Goal: Transaction & Acquisition: Subscribe to service/newsletter

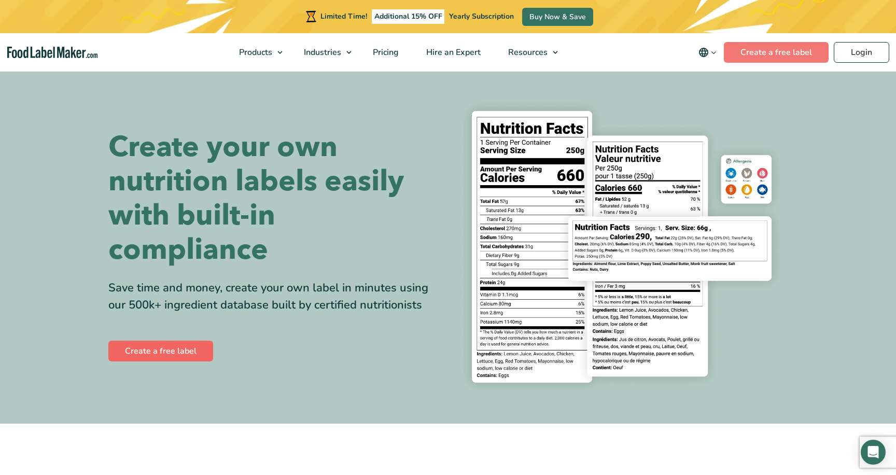
click at [173, 350] on link "Create a free label" at bounding box center [160, 351] width 105 height 21
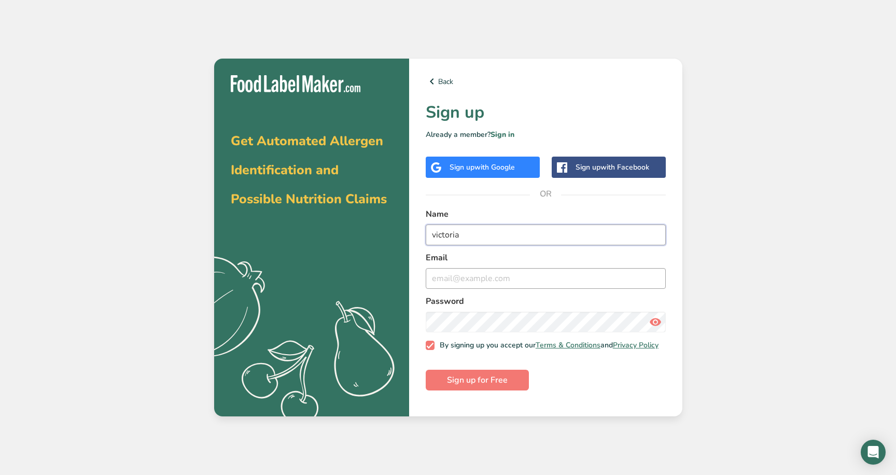
type input "victoria"
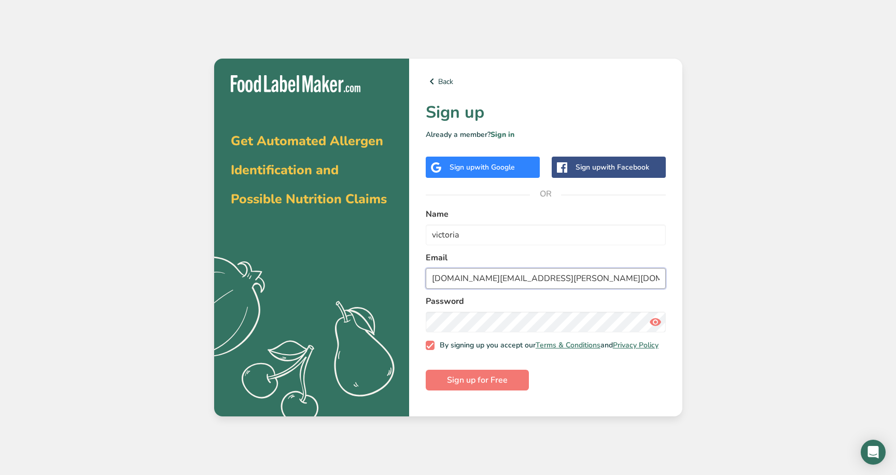
click at [484, 277] on input "victoria.robles.ma@gmail.com" at bounding box center [546, 278] width 240 height 21
type input "viktorialexandre@gmail.com"
click at [493, 386] on span "Sign up for Free" at bounding box center [477, 380] width 61 height 12
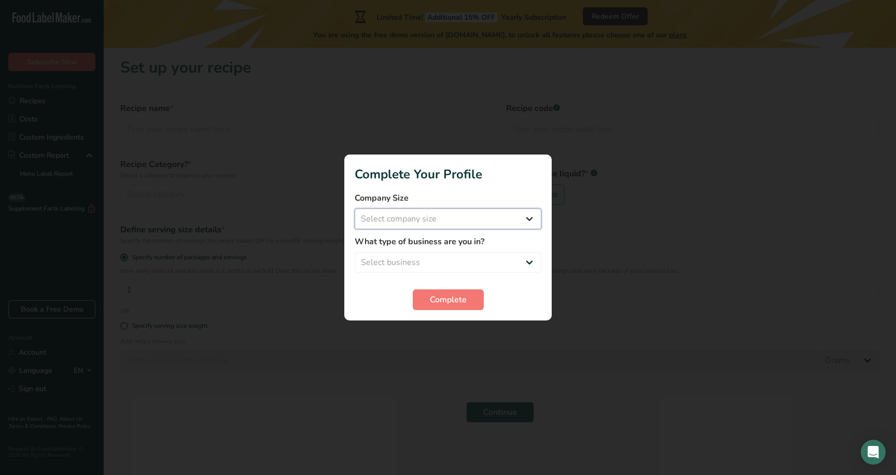
select select "1"
select select "8"
click at [470, 296] on button "Complete" at bounding box center [448, 299] width 71 height 21
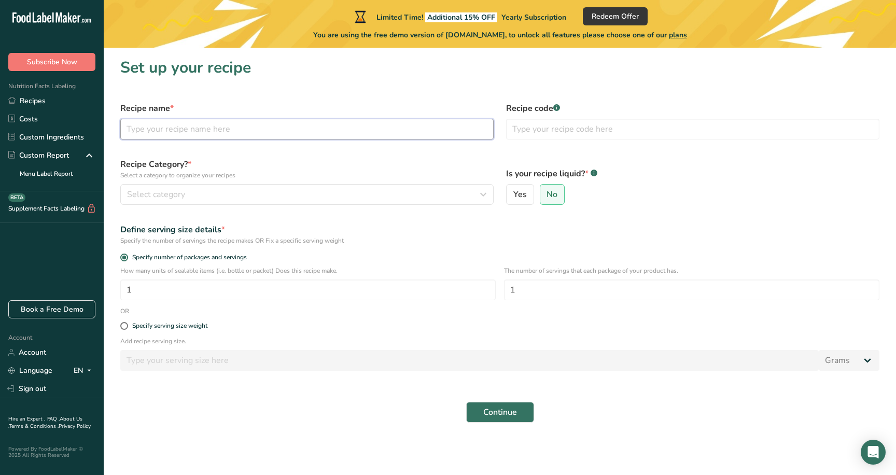
click at [204, 132] on input "text" at bounding box center [306, 129] width 373 height 21
